Goal: Information Seeking & Learning: Learn about a topic

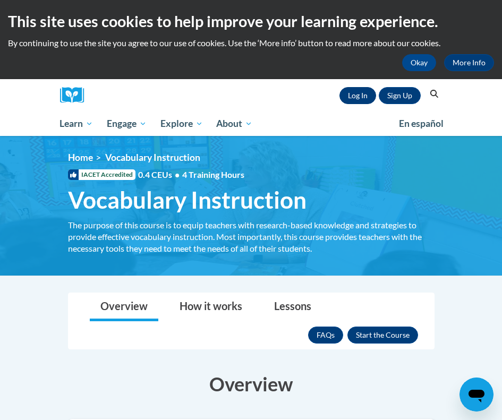
click at [360, 89] on link "Log In" at bounding box center [358, 95] width 37 height 17
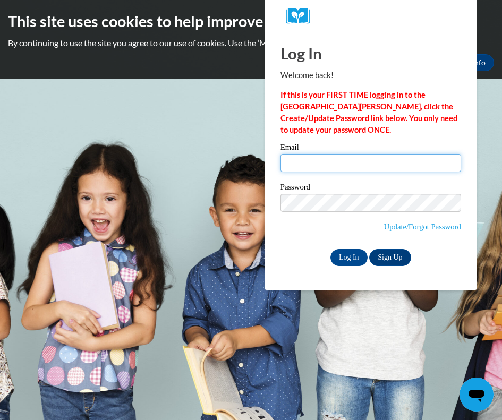
type input "kpicard@depaul.edu"
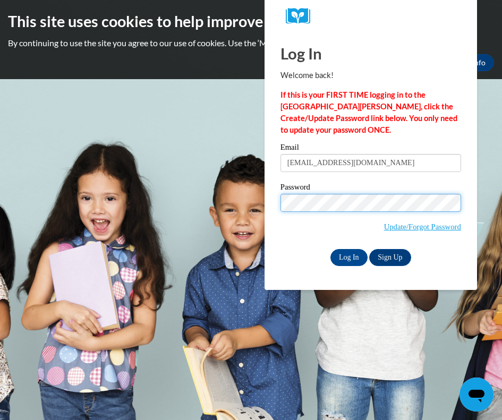
click at [348, 256] on input "Log In" at bounding box center [349, 257] width 37 height 17
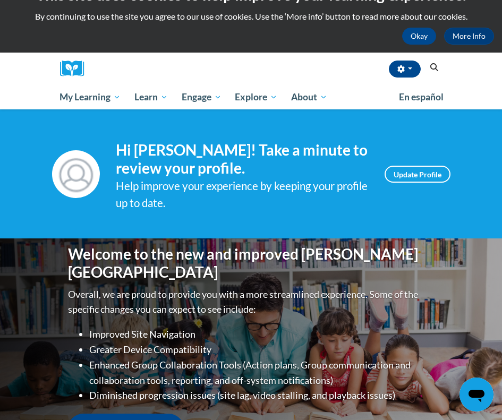
scroll to position [49, 0]
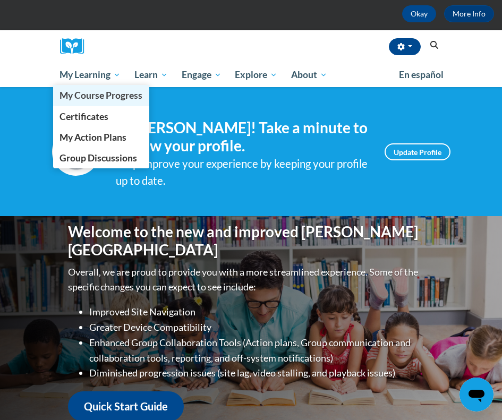
click at [87, 97] on span "My Course Progress" at bounding box center [101, 95] width 83 height 11
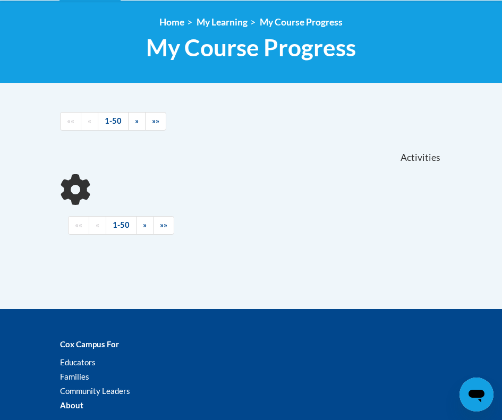
scroll to position [144, 0]
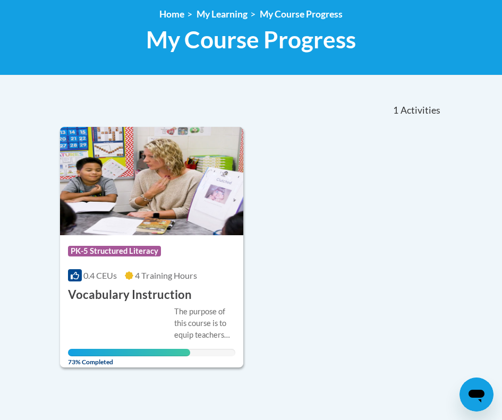
click at [194, 280] on span "4 Training Hours" at bounding box center [166, 276] width 62 height 10
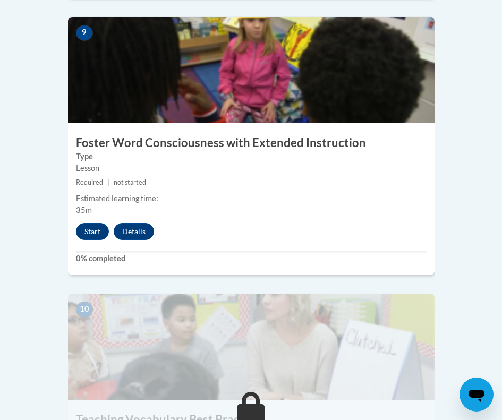
scroll to position [2596, 0]
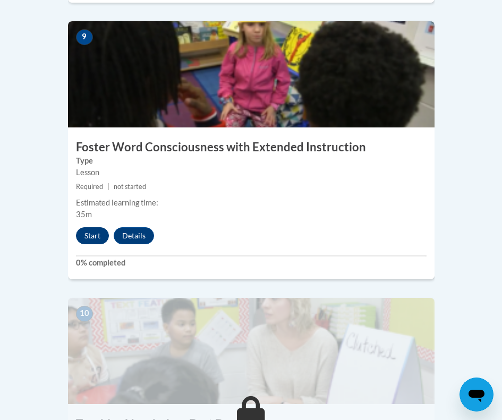
click at [89, 228] on button "Start" at bounding box center [92, 236] width 33 height 17
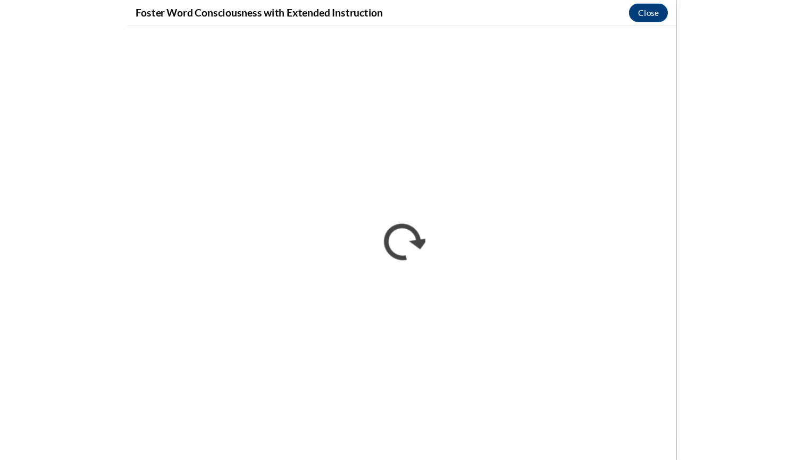
scroll to position [1289, 0]
